Goal: Information Seeking & Learning: Learn about a topic

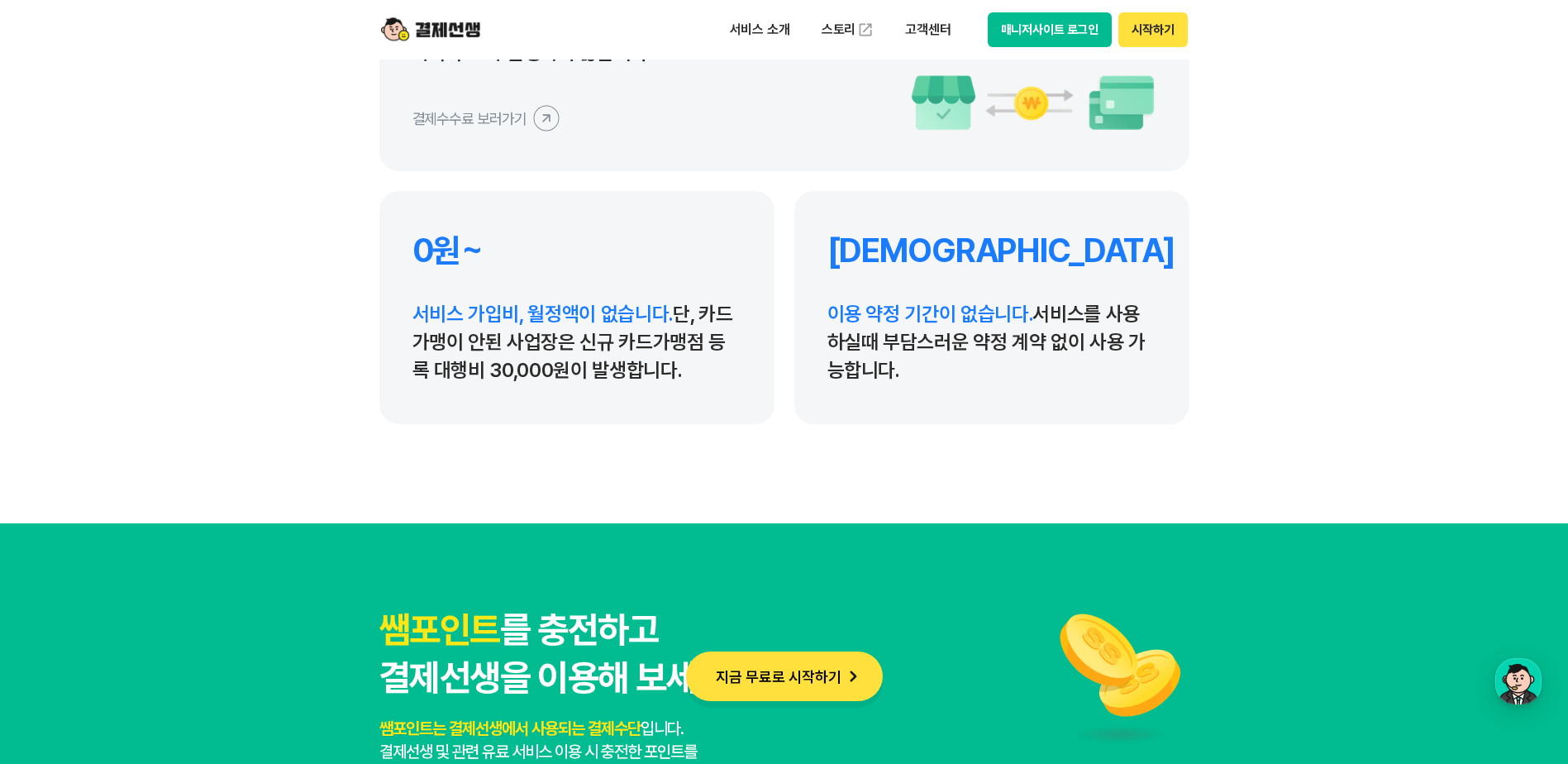
scroll to position [7769, 0]
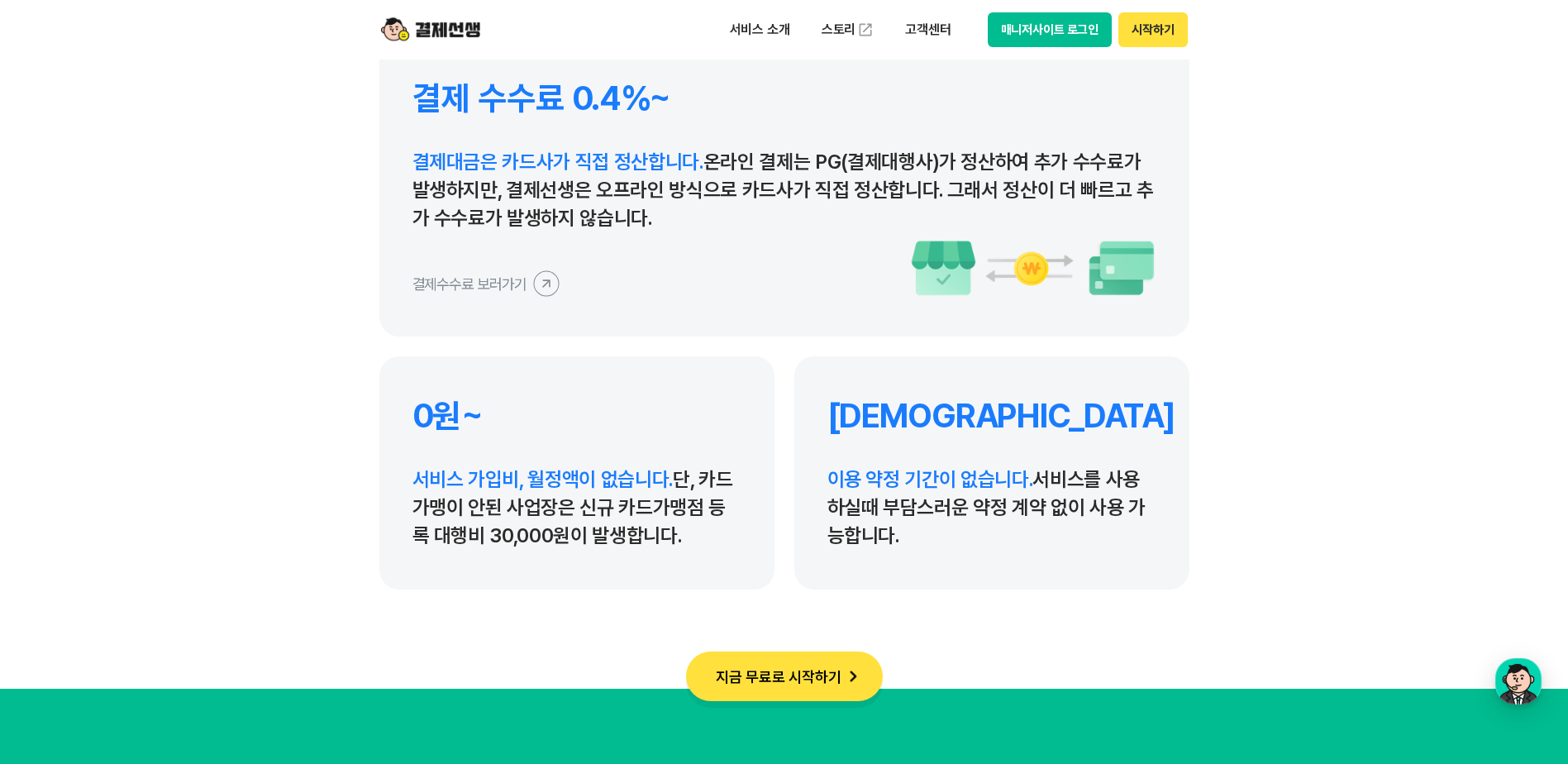
click at [541, 490] on span "서비스 가입비, 월정액이 없습니다." at bounding box center [543, 478] width 261 height 24
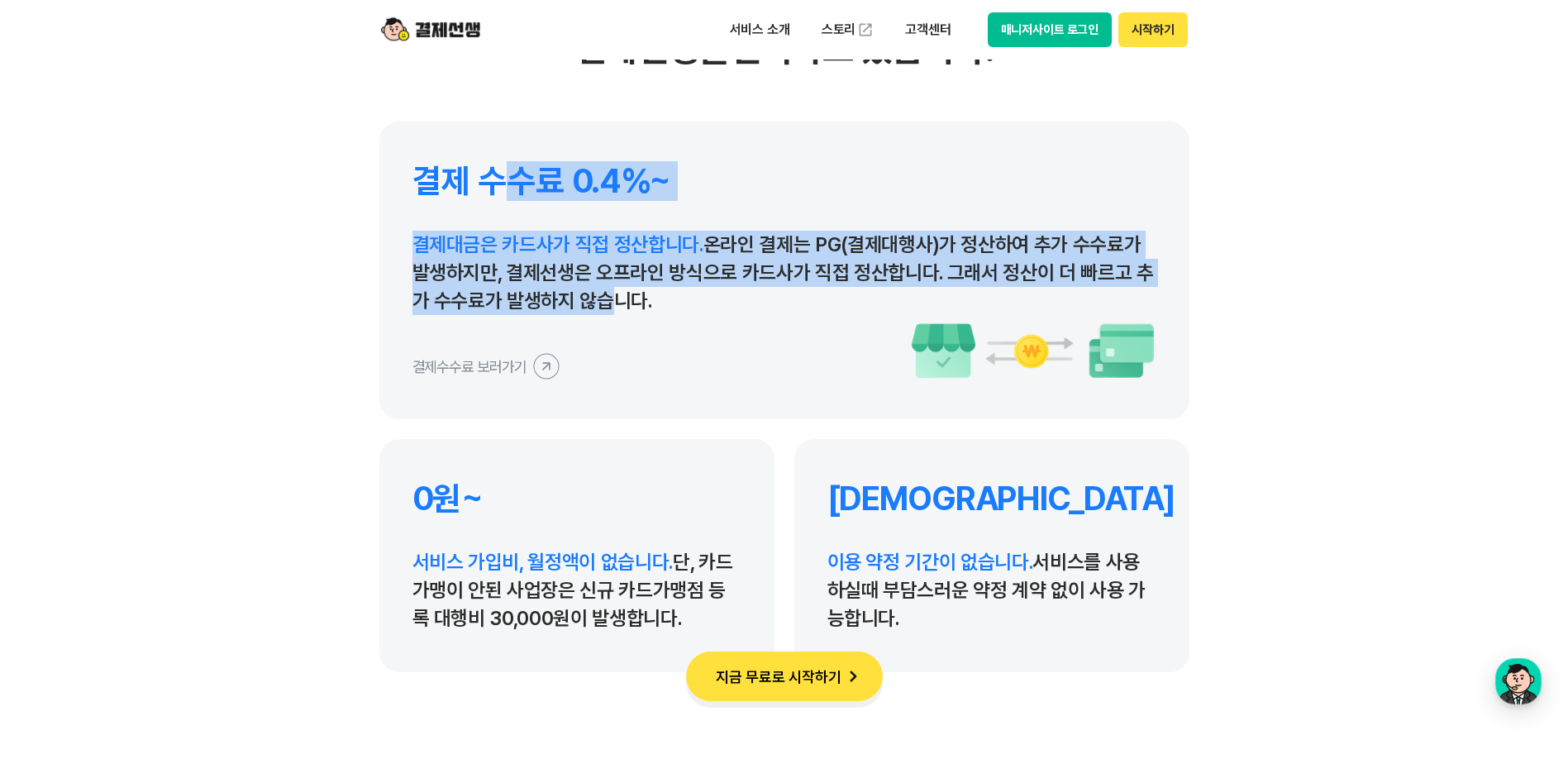
drag, startPoint x: 519, startPoint y: 196, endPoint x: 592, endPoint y: 305, distance: 131.2
click at [592, 305] on div "결제 수수료 0.4%~ 결제대금은 카드사가 직접 정산합니다. 온라인 결제는 PG(결제대행사)가 정산하여 추가 수수료가 발생하지만, 결제선생은 …" at bounding box center [784, 270] width 810 height 298
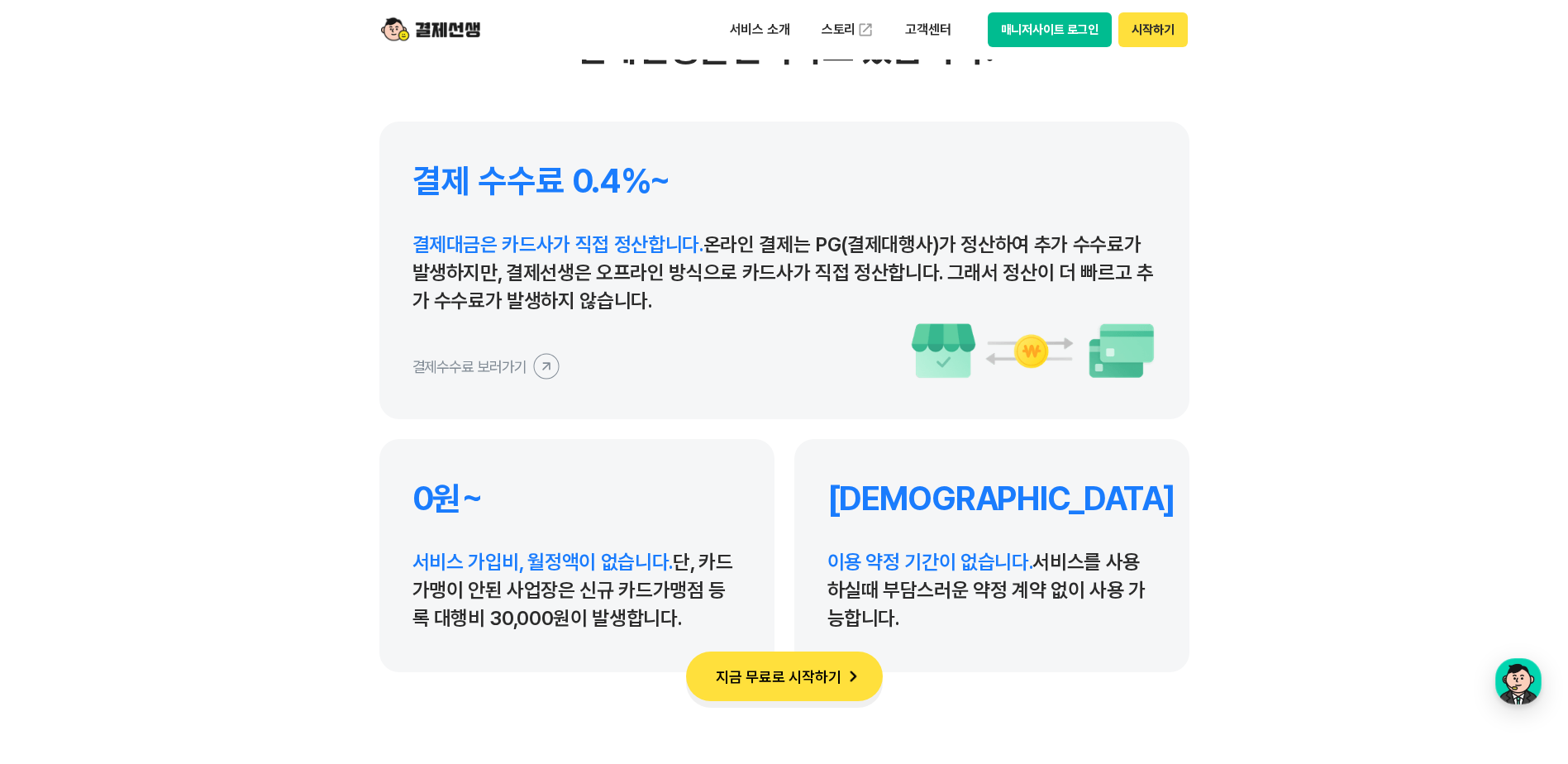
click at [1298, 326] on section "결제선생을 선택하는 이유 혁신적인 결제 서비스로 많은 사업장이 결제선생을 선택하고 있습니다. 결제 수수료 0.4%~ 결제대금은 카드사가 직접 …" at bounding box center [784, 239] width 1568 height 1062
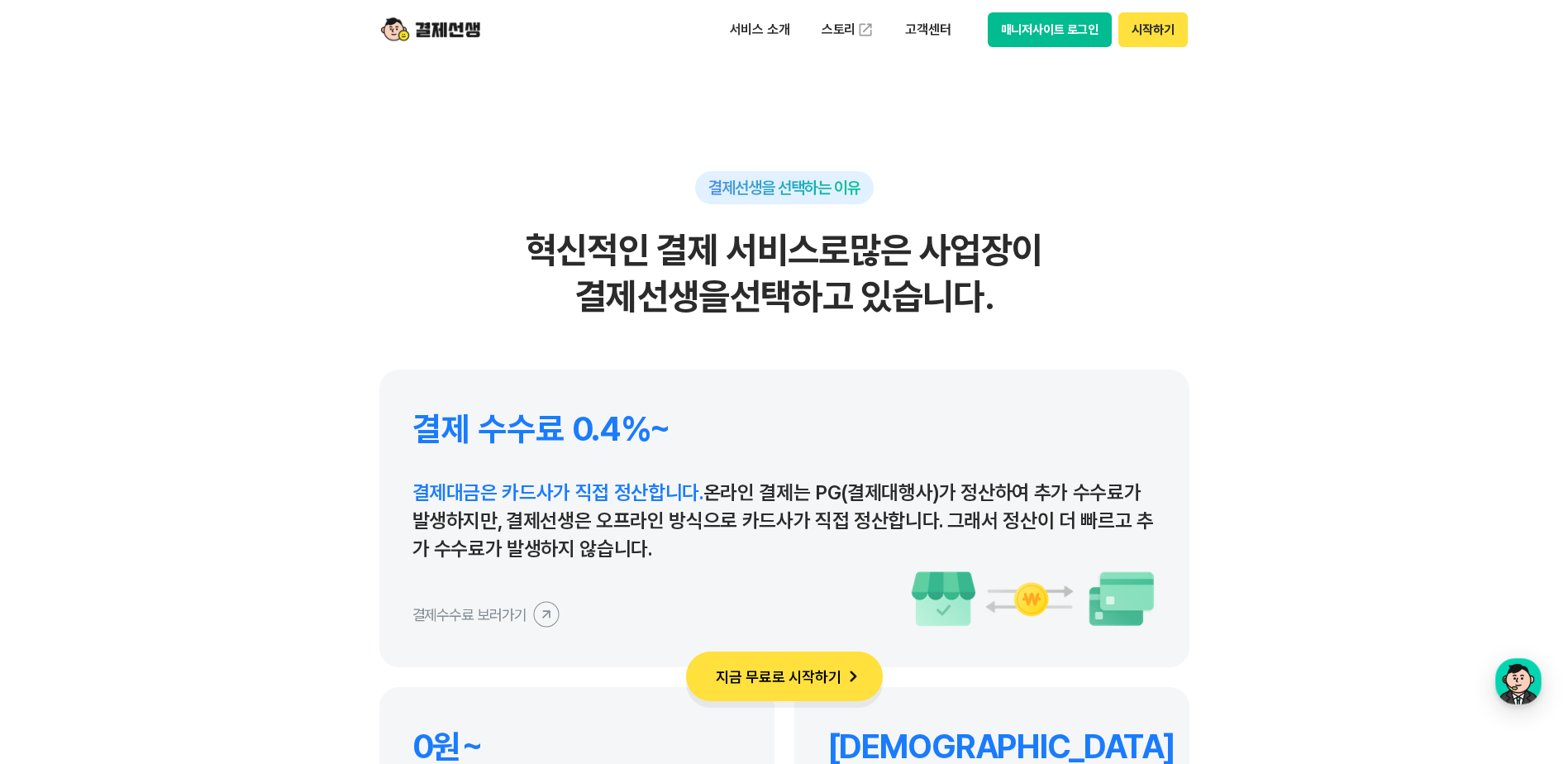
click at [542, 602] on icon at bounding box center [546, 613] width 37 height 37
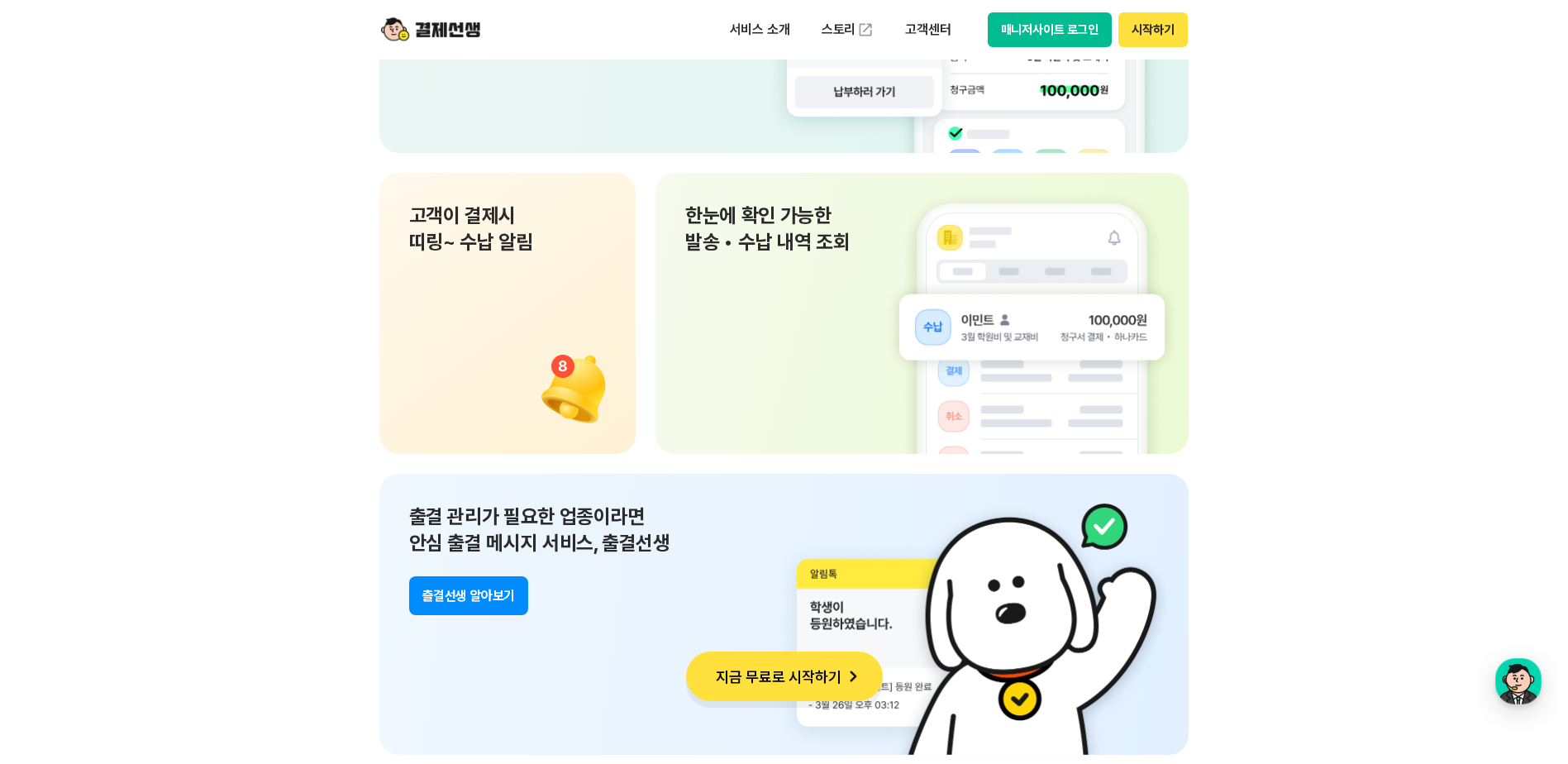
scroll to position [11817, 0]
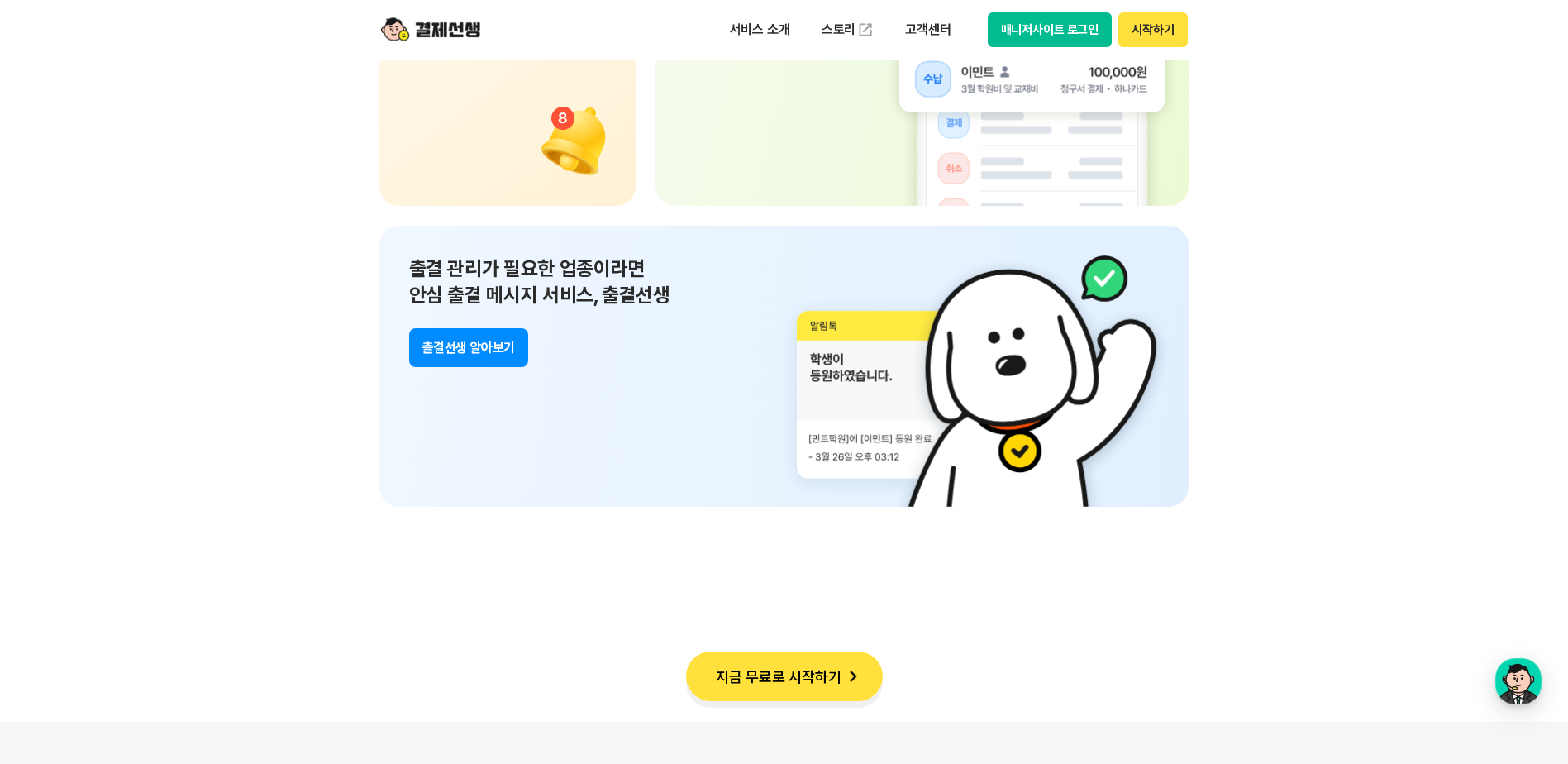
click at [499, 358] on button "츨결선생 알아보기" at bounding box center [468, 348] width 119 height 39
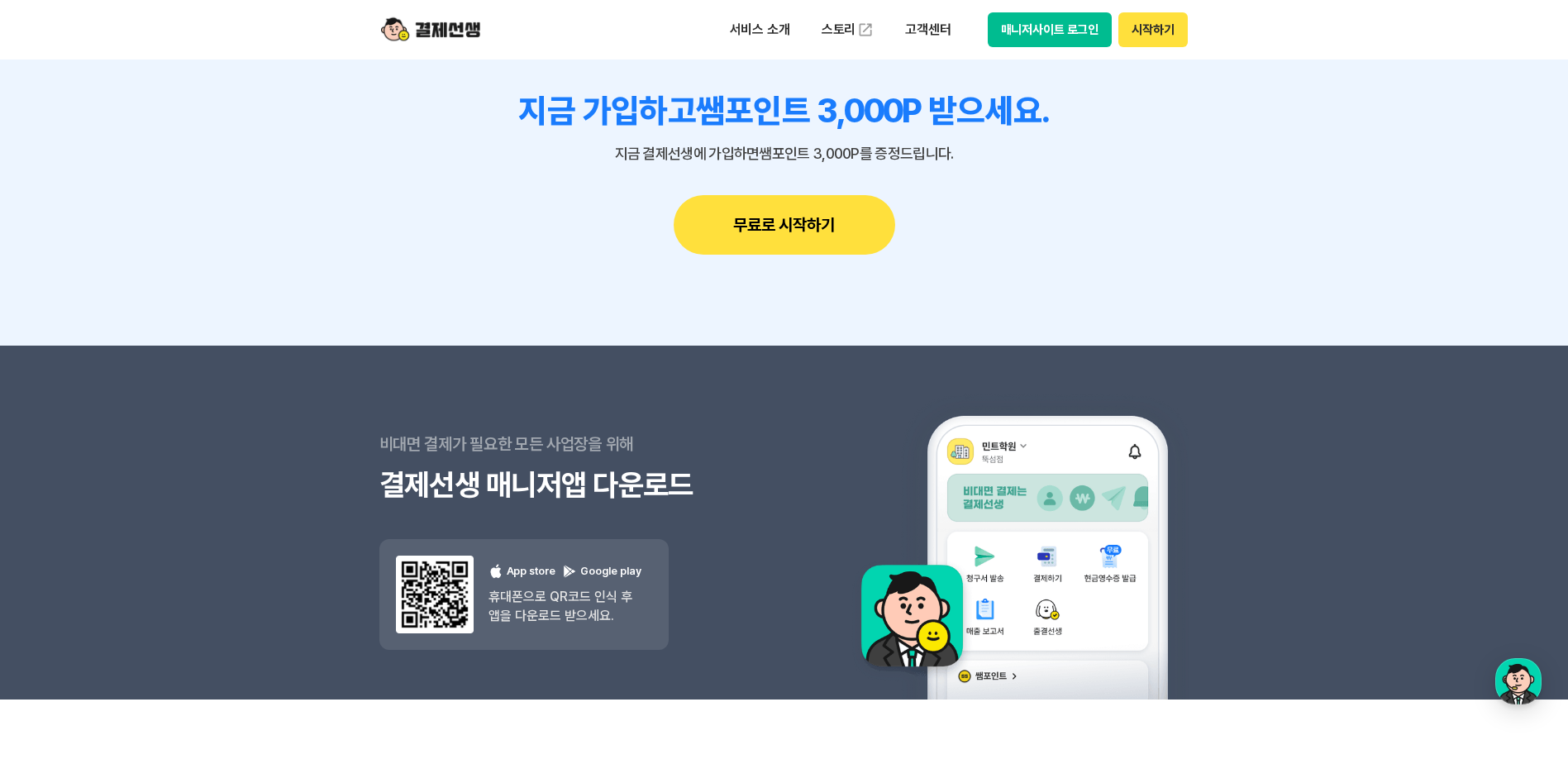
scroll to position [14439, 0]
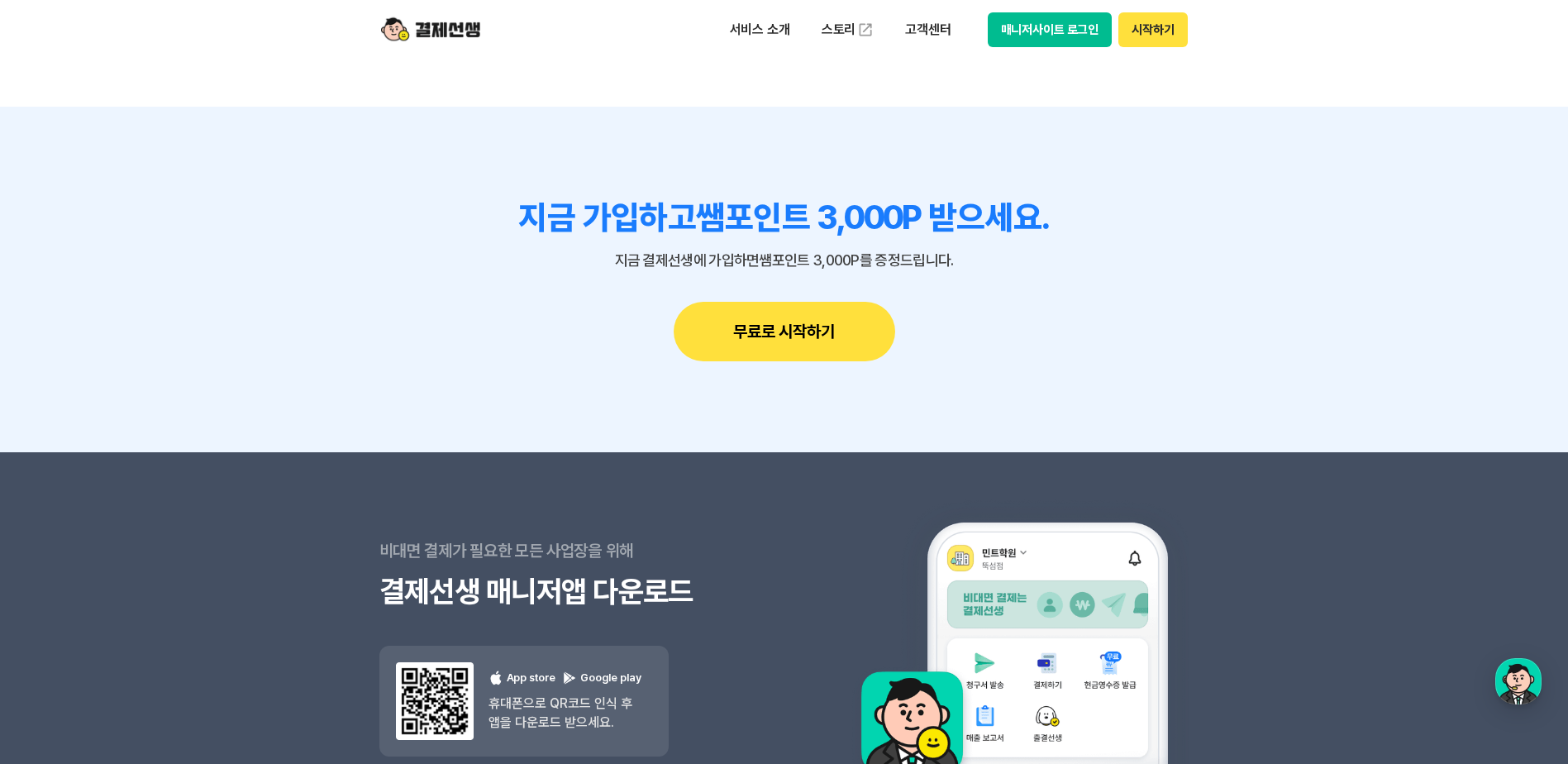
click at [857, 327] on button "무료로 시작하기" at bounding box center [784, 332] width 222 height 60
click at [443, 33] on img at bounding box center [431, 30] width 99 height 32
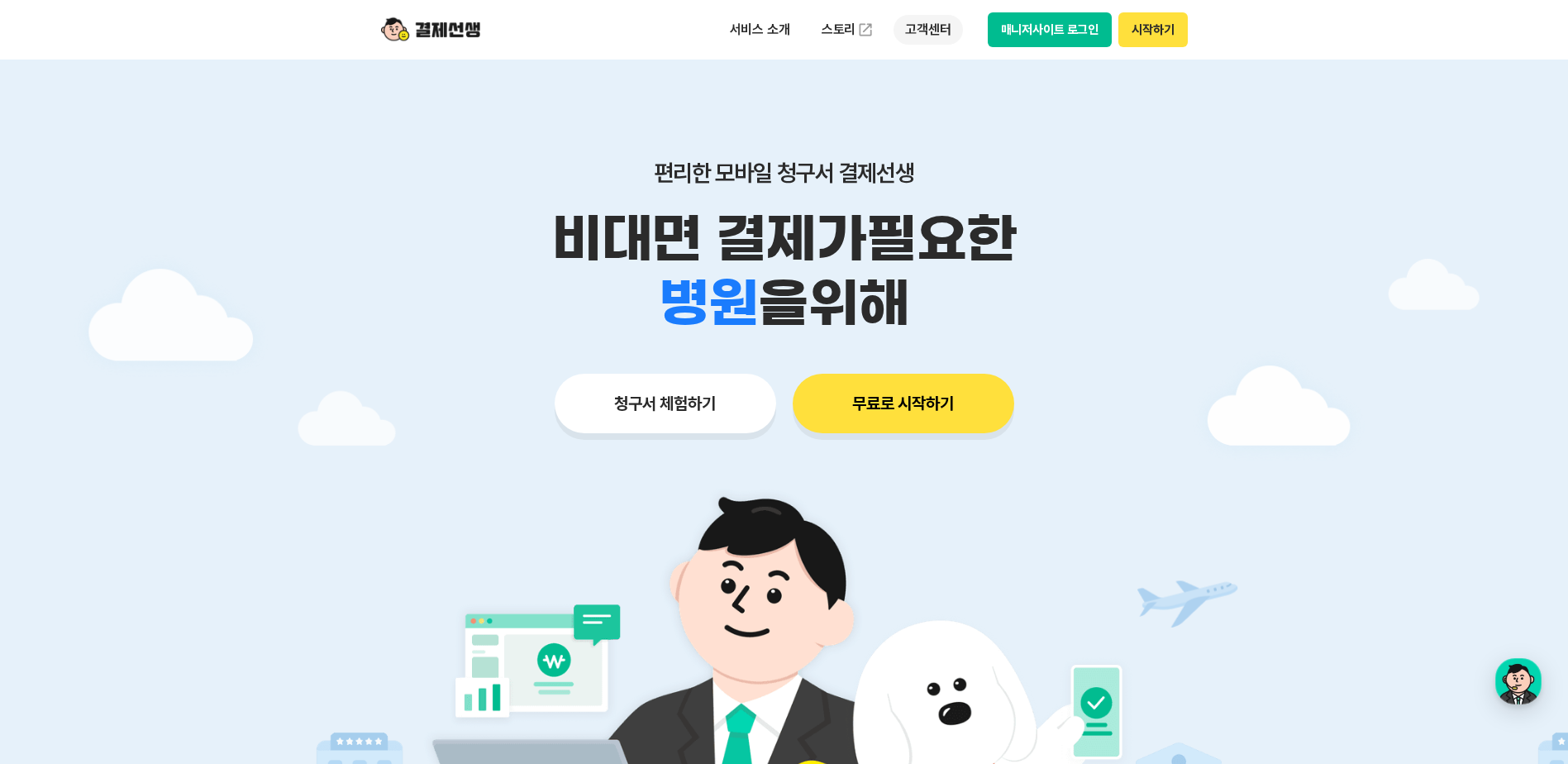
click at [933, 37] on p "고객센터" at bounding box center [928, 30] width 69 height 30
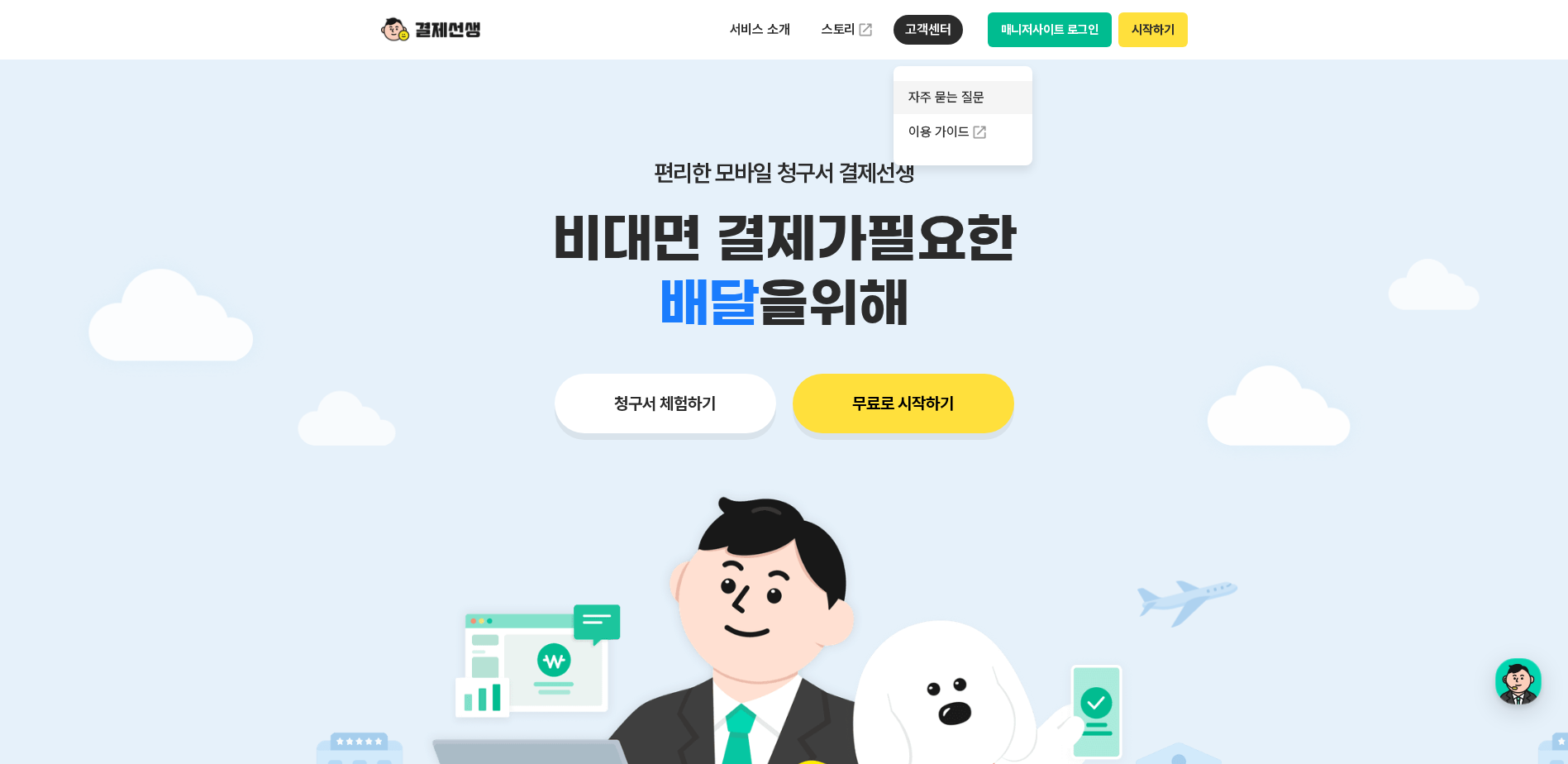
click at [981, 84] on link "자주 묻는 질문" at bounding box center [963, 98] width 139 height 33
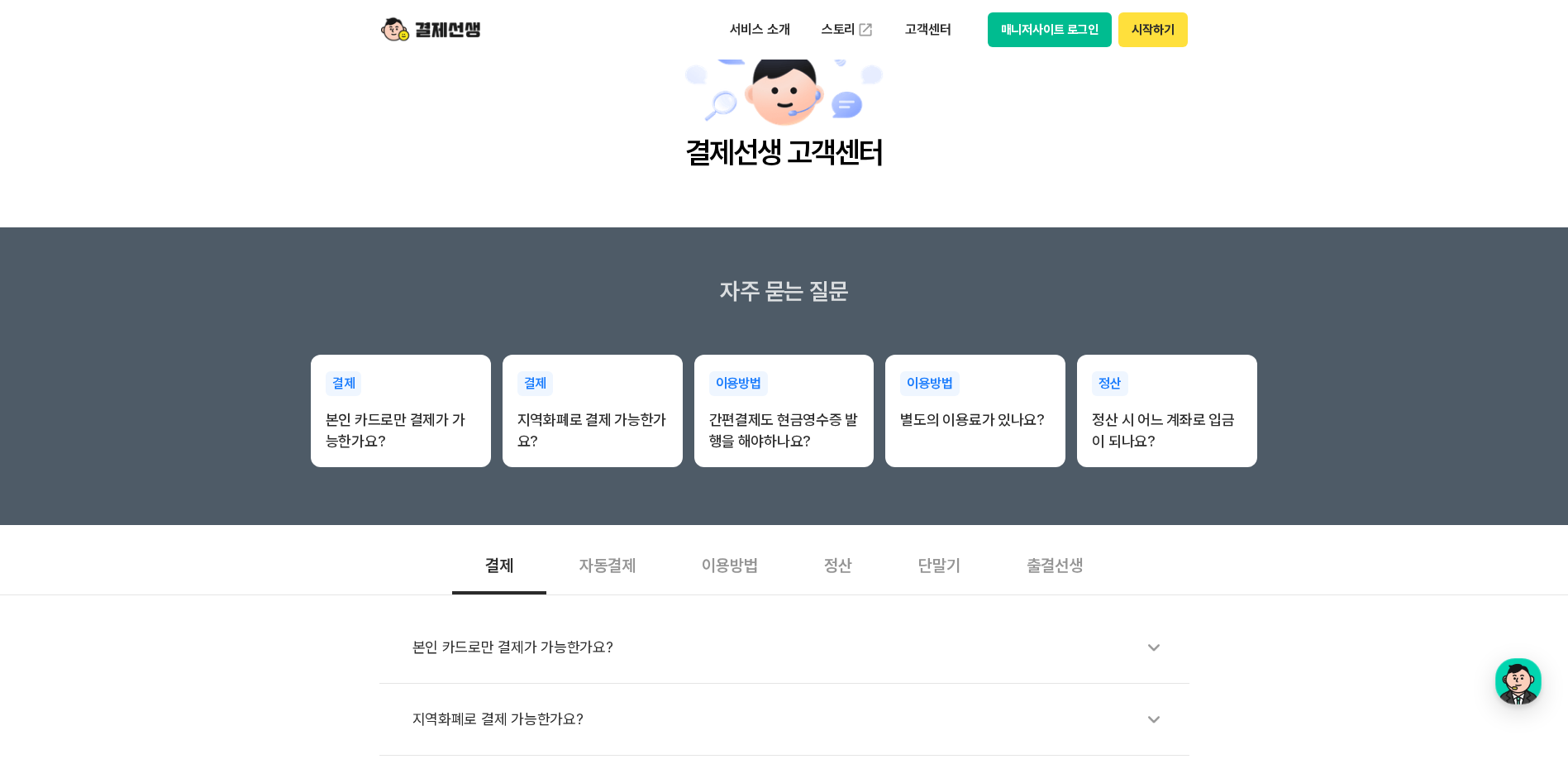
scroll to position [165, 0]
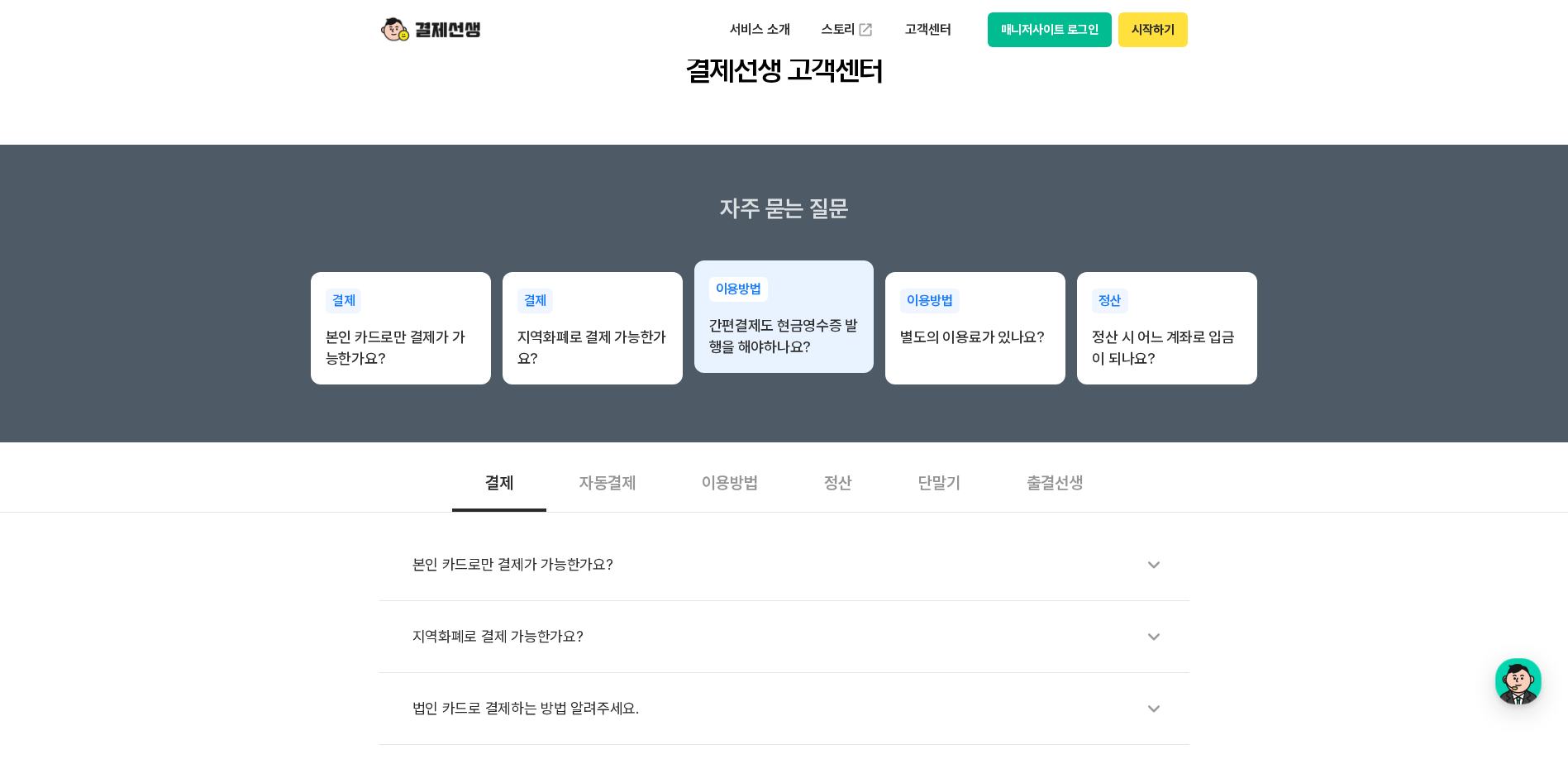
click at [769, 357] on p "간편결제도 현금영수증 발행을 해야하나요?" at bounding box center [784, 336] width 151 height 43
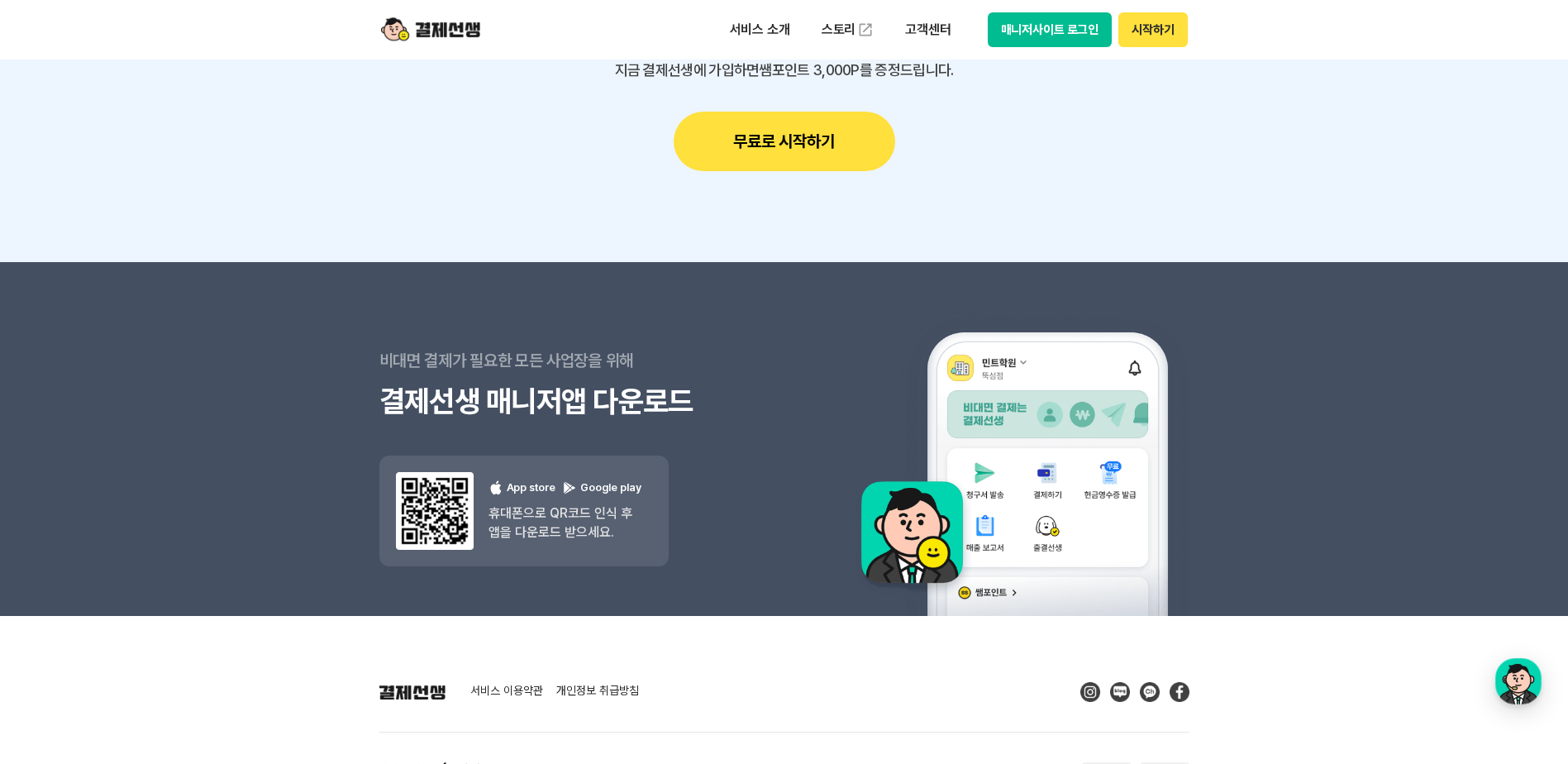
scroll to position [2069, 0]
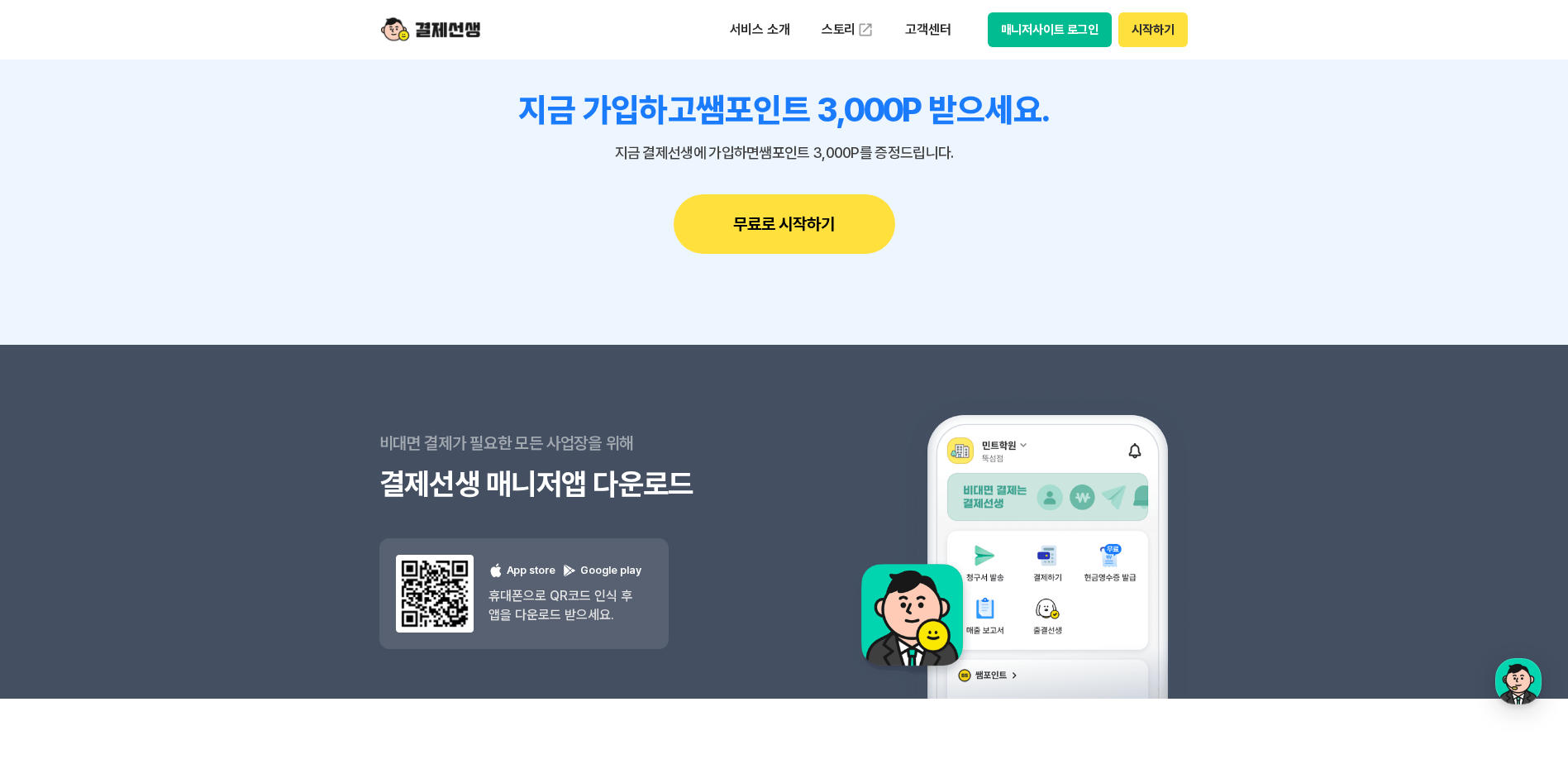
click at [435, 27] on img at bounding box center [431, 30] width 99 height 32
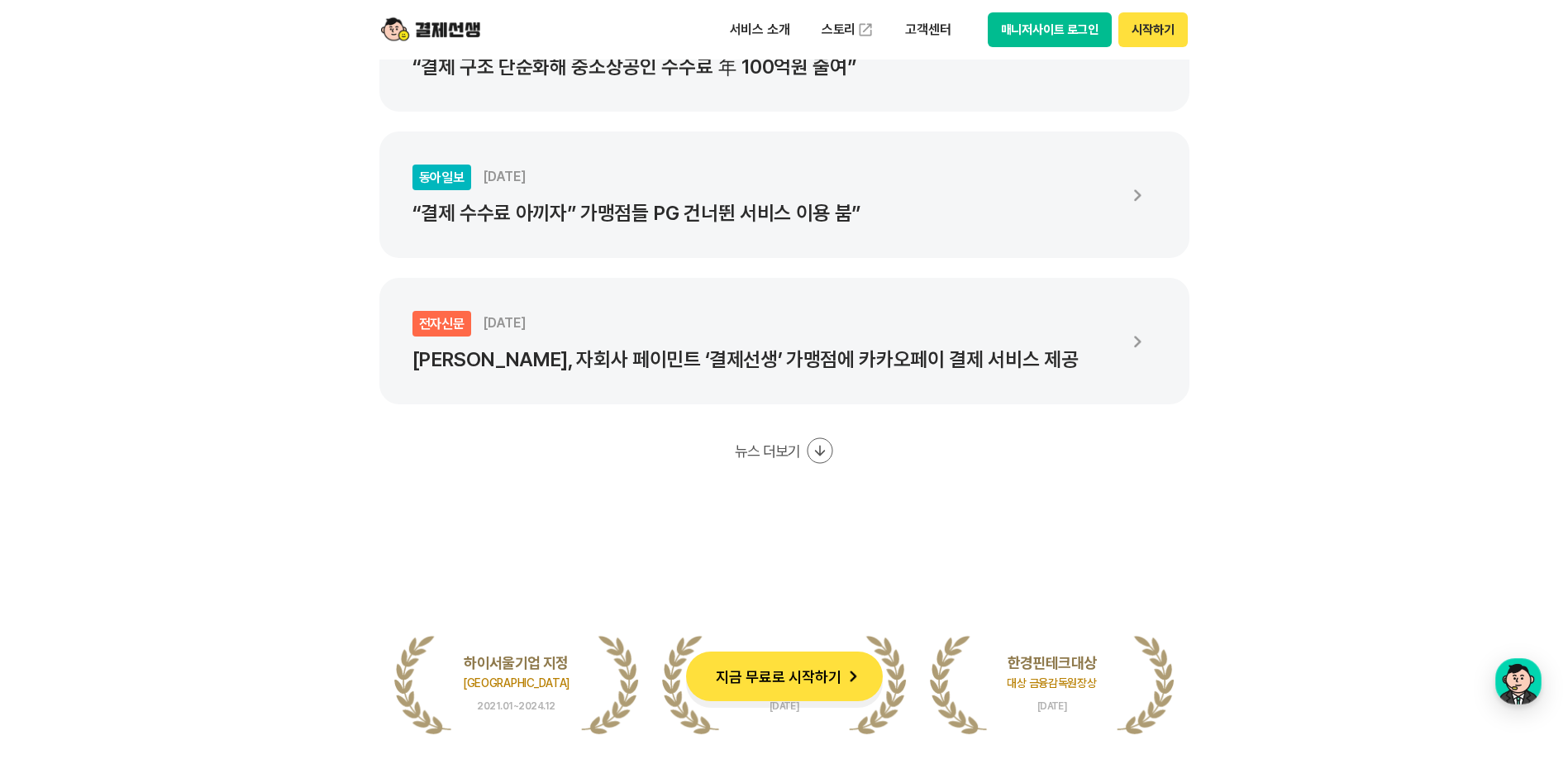
scroll to position [3140, 0]
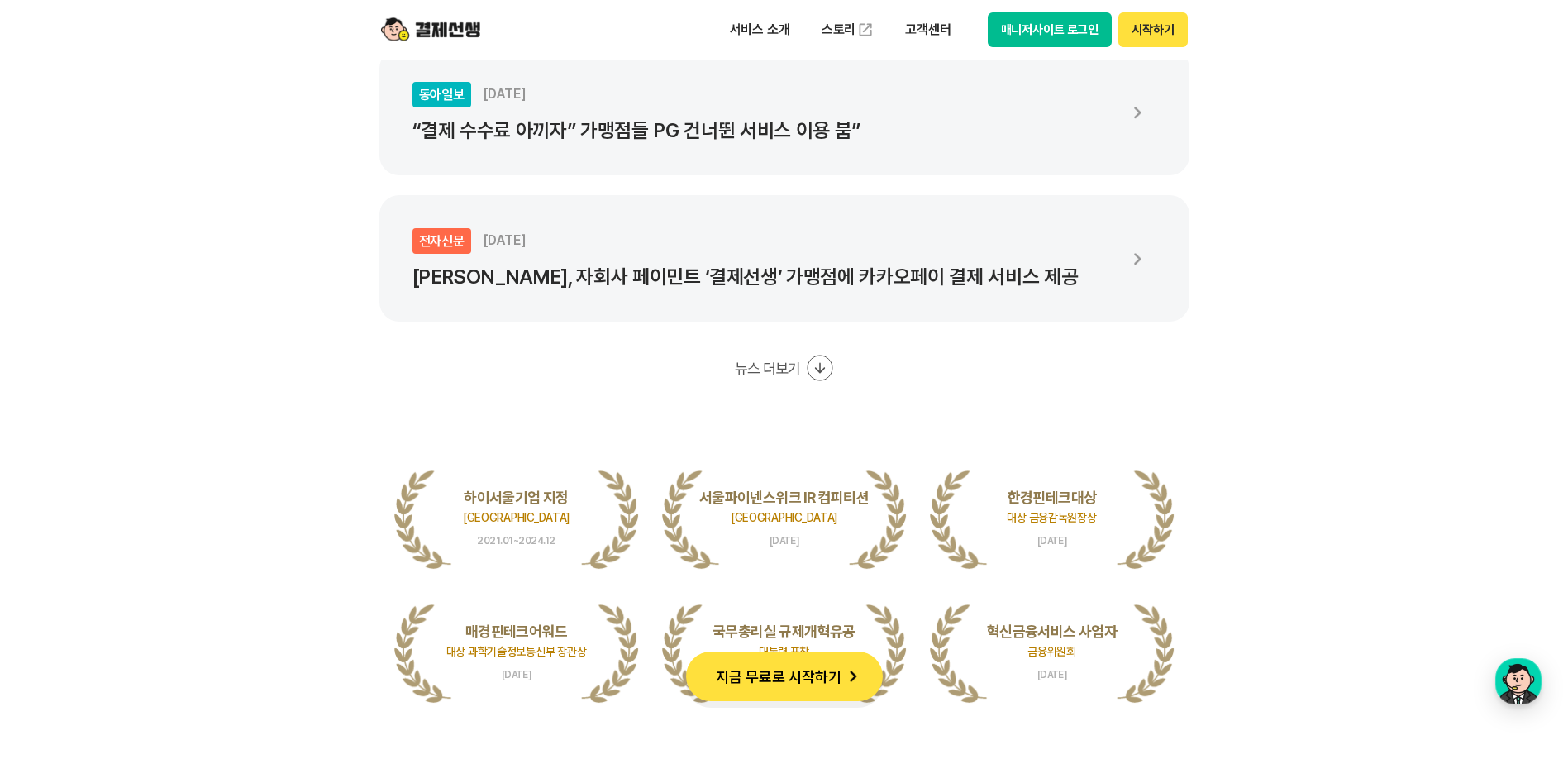
click at [795, 129] on p "“결제 수수료 아끼자” 가맹점들 PG 건너뛴 서비스 이용 붐”" at bounding box center [764, 130] width 703 height 23
